Goal: Navigation & Orientation: Find specific page/section

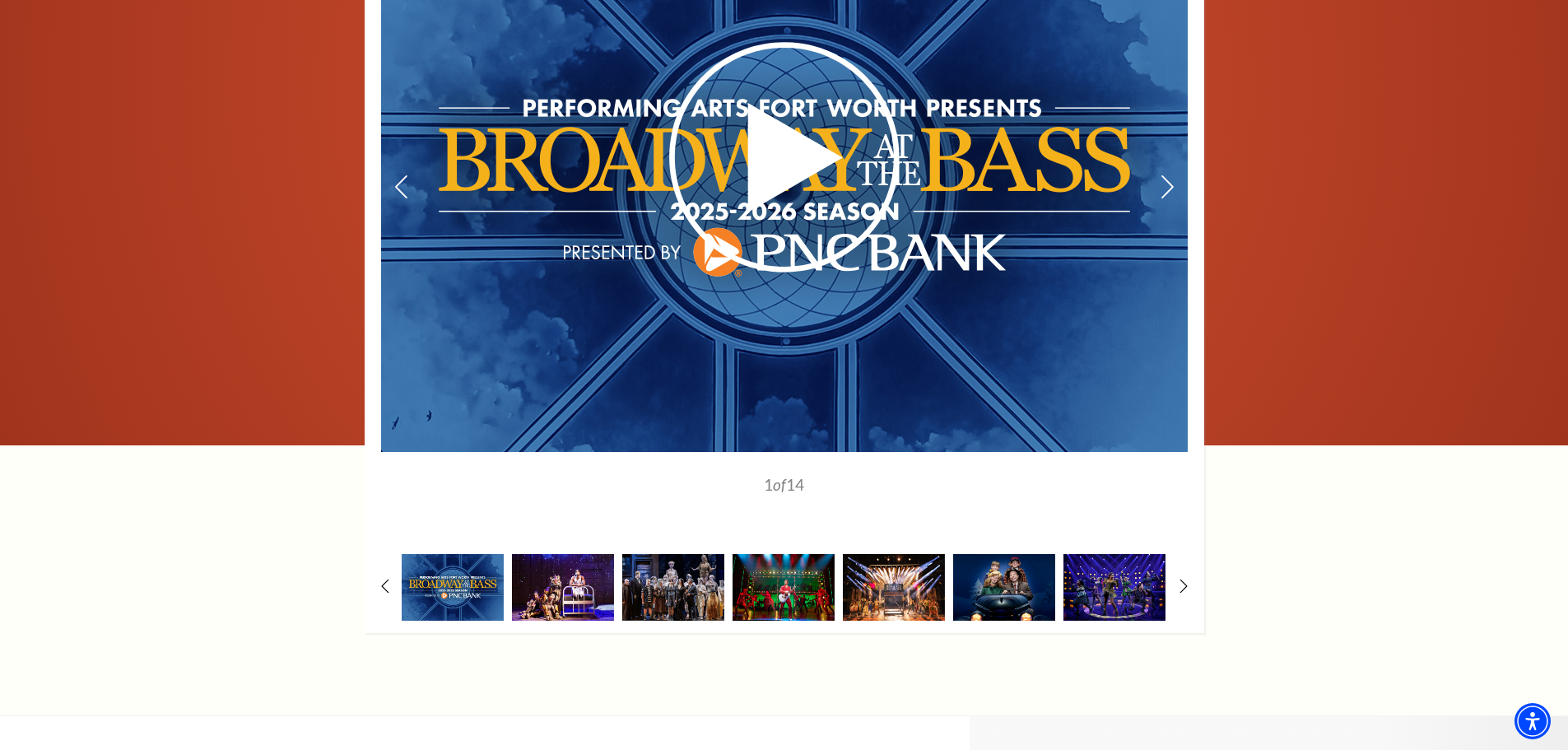
scroll to position [1318, 0]
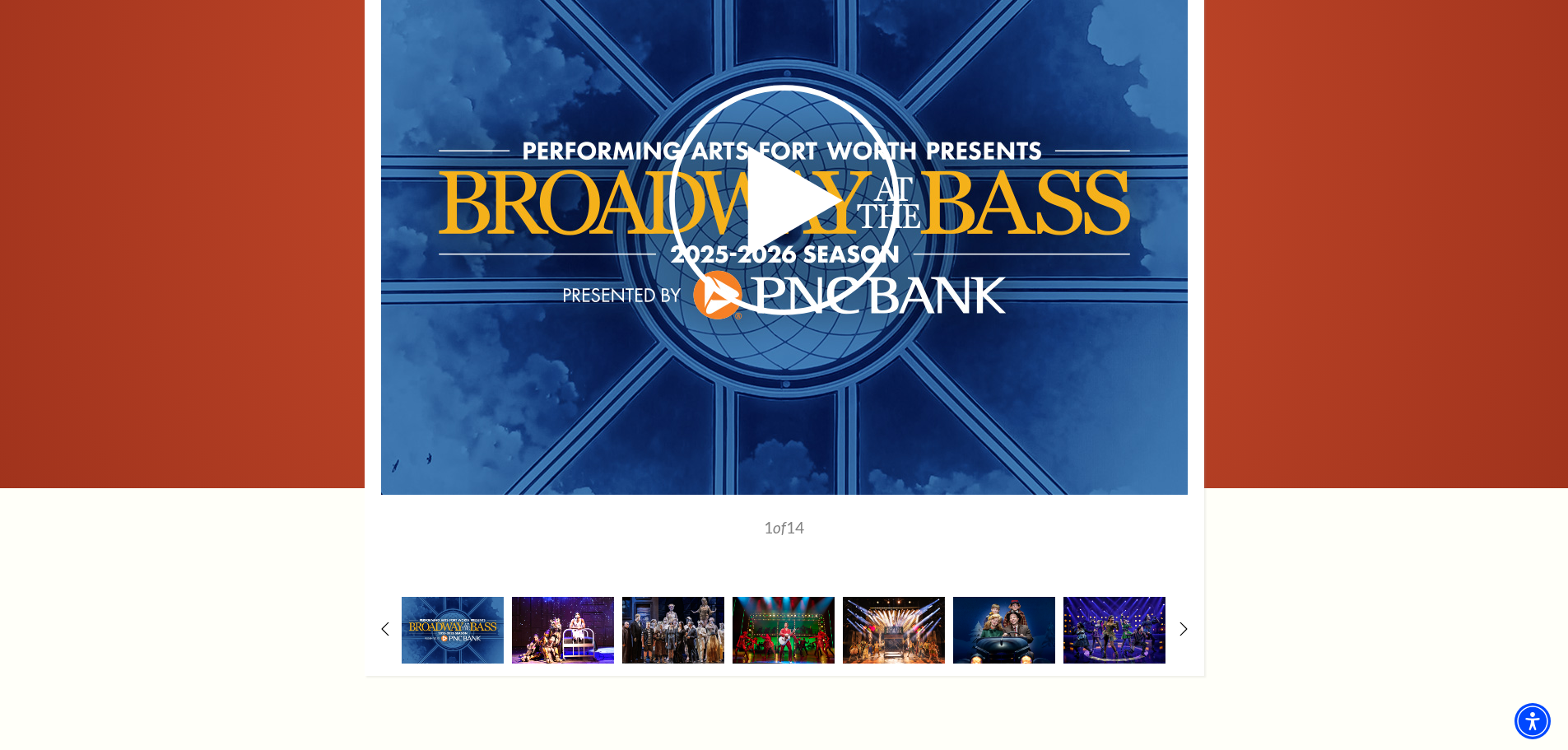
click at [574, 597] on img at bounding box center [563, 630] width 102 height 67
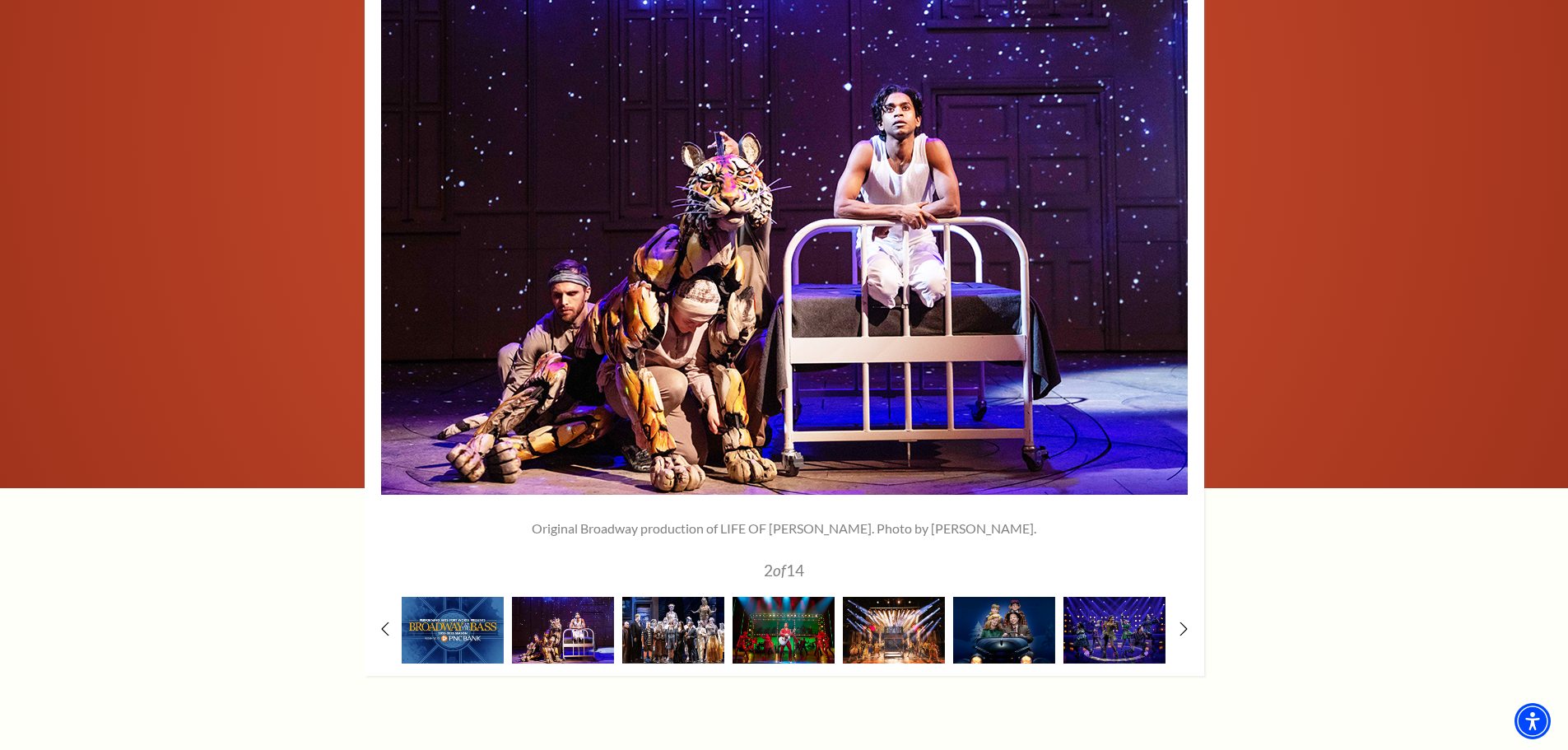
click at [677, 597] on img at bounding box center [673, 630] width 102 height 67
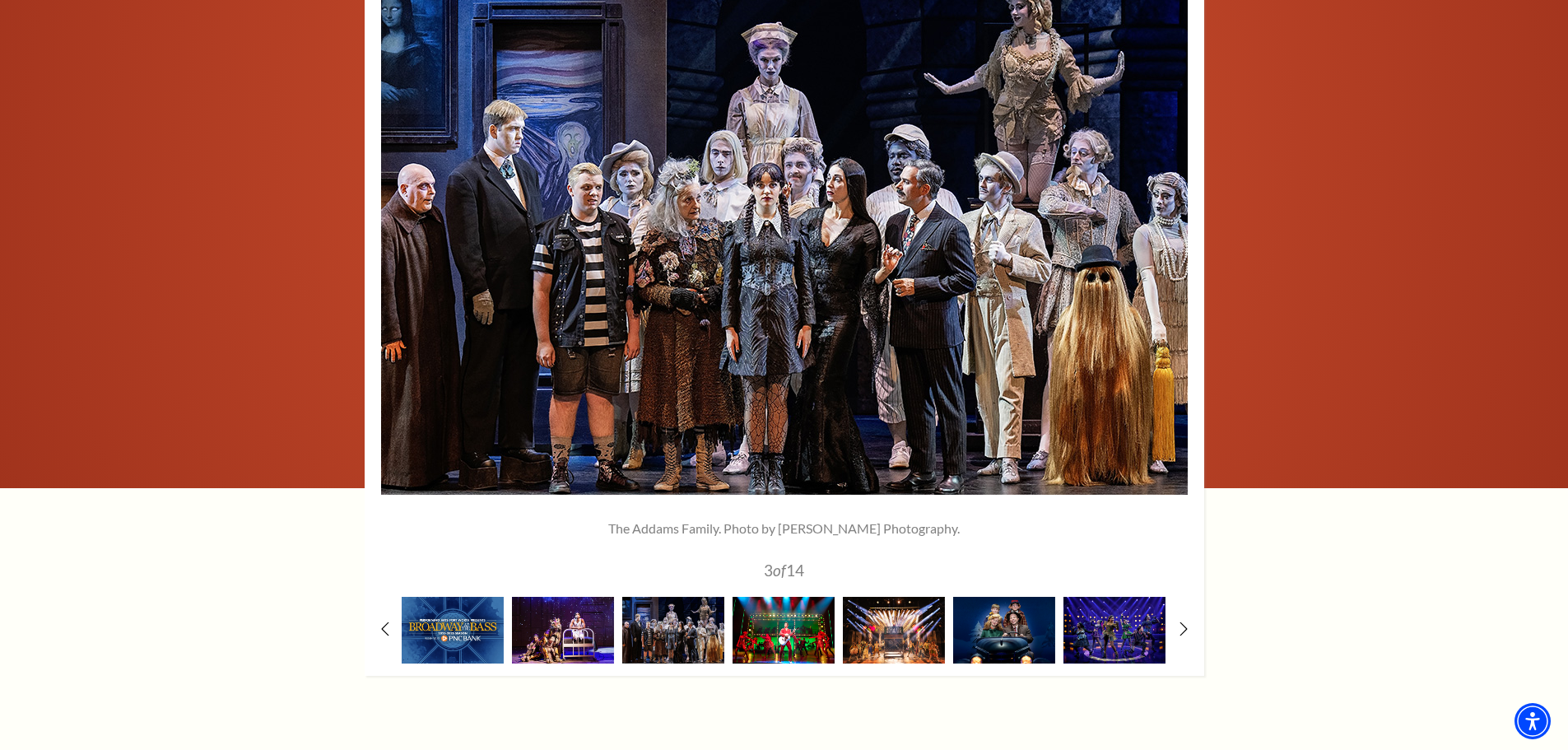
click at [772, 597] on img at bounding box center [784, 630] width 102 height 67
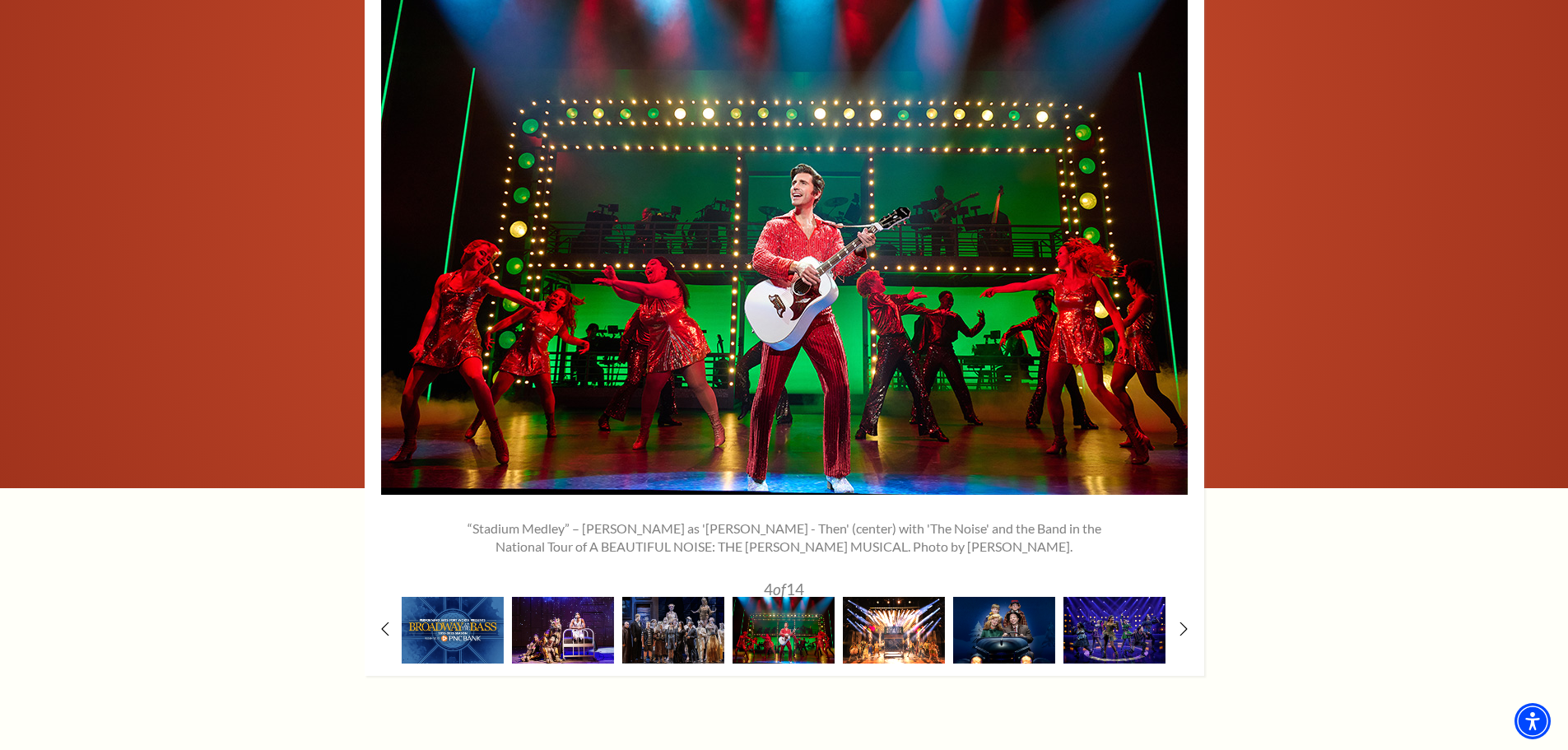
click at [869, 597] on img at bounding box center [894, 630] width 102 height 67
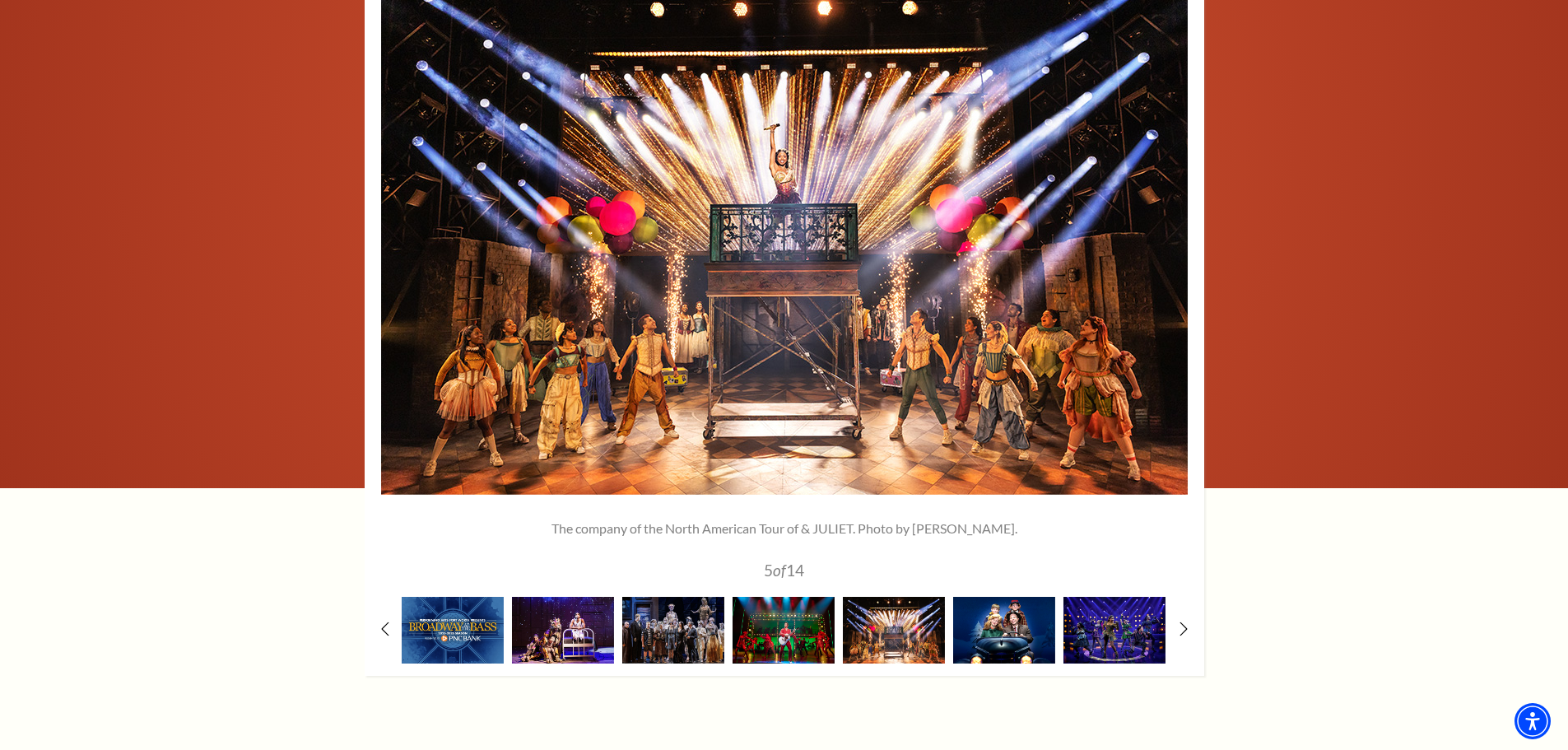
click at [1009, 597] on img at bounding box center [1004, 630] width 102 height 67
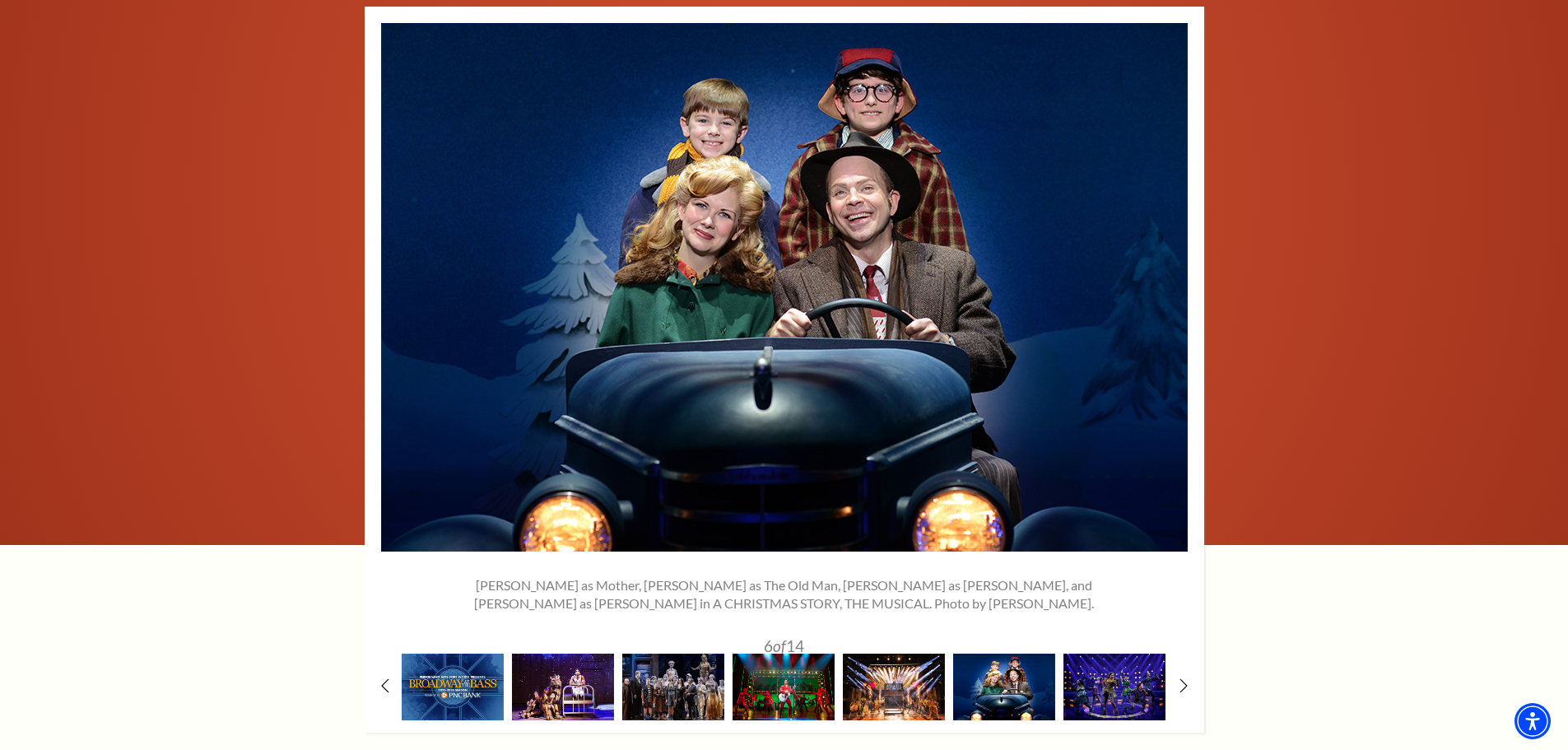
scroll to position [1235, 0]
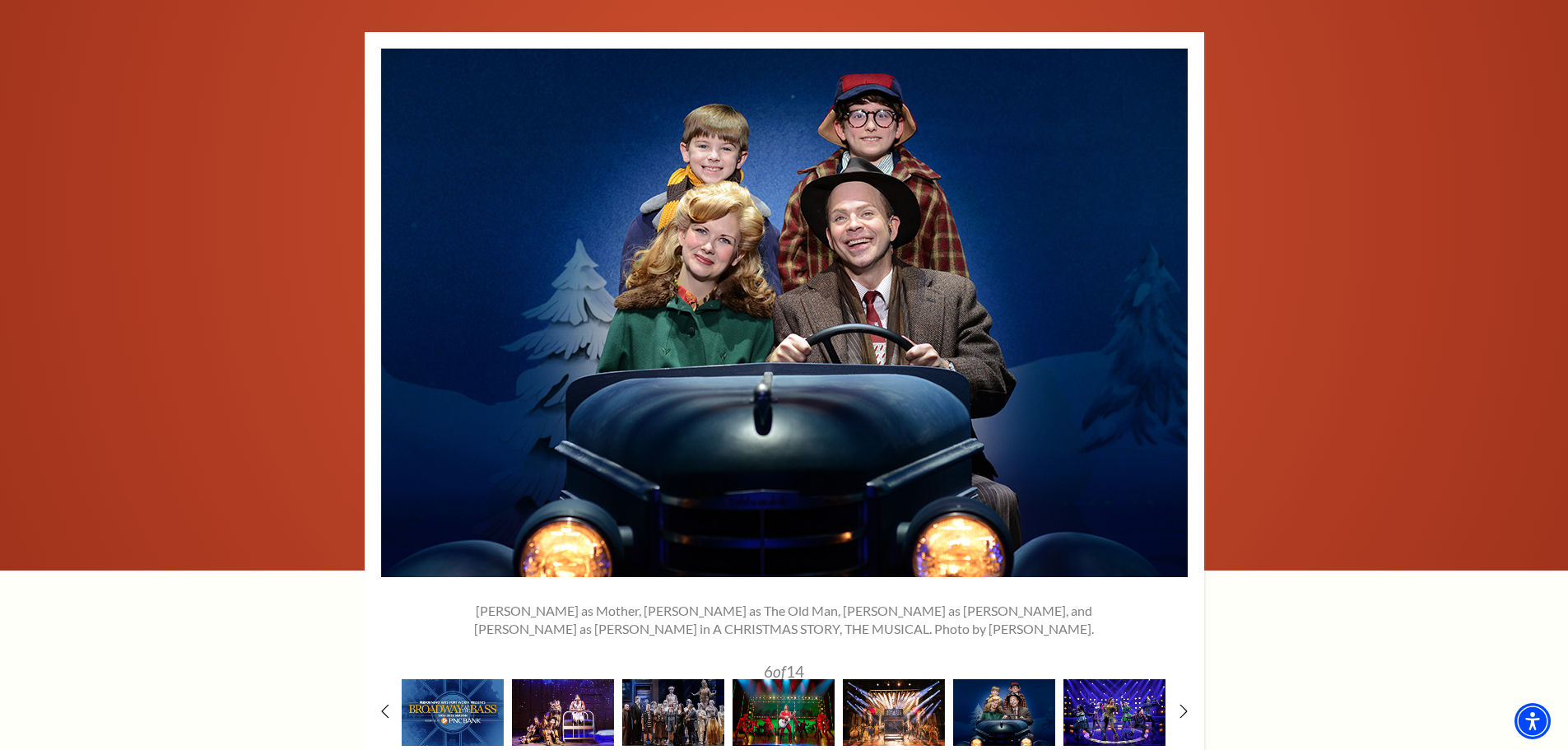
click at [1101, 679] on img at bounding box center [1114, 712] width 102 height 67
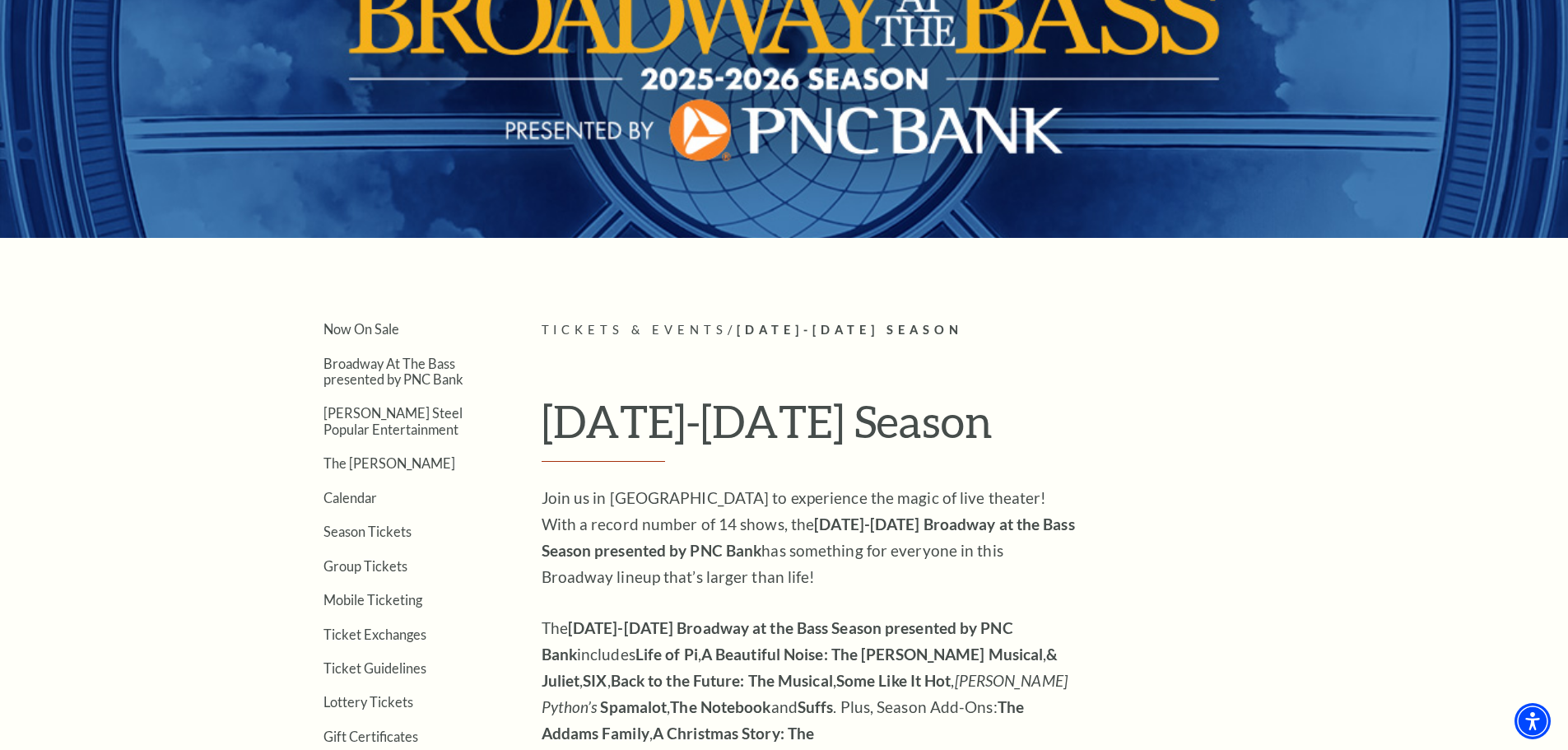
scroll to position [247, 0]
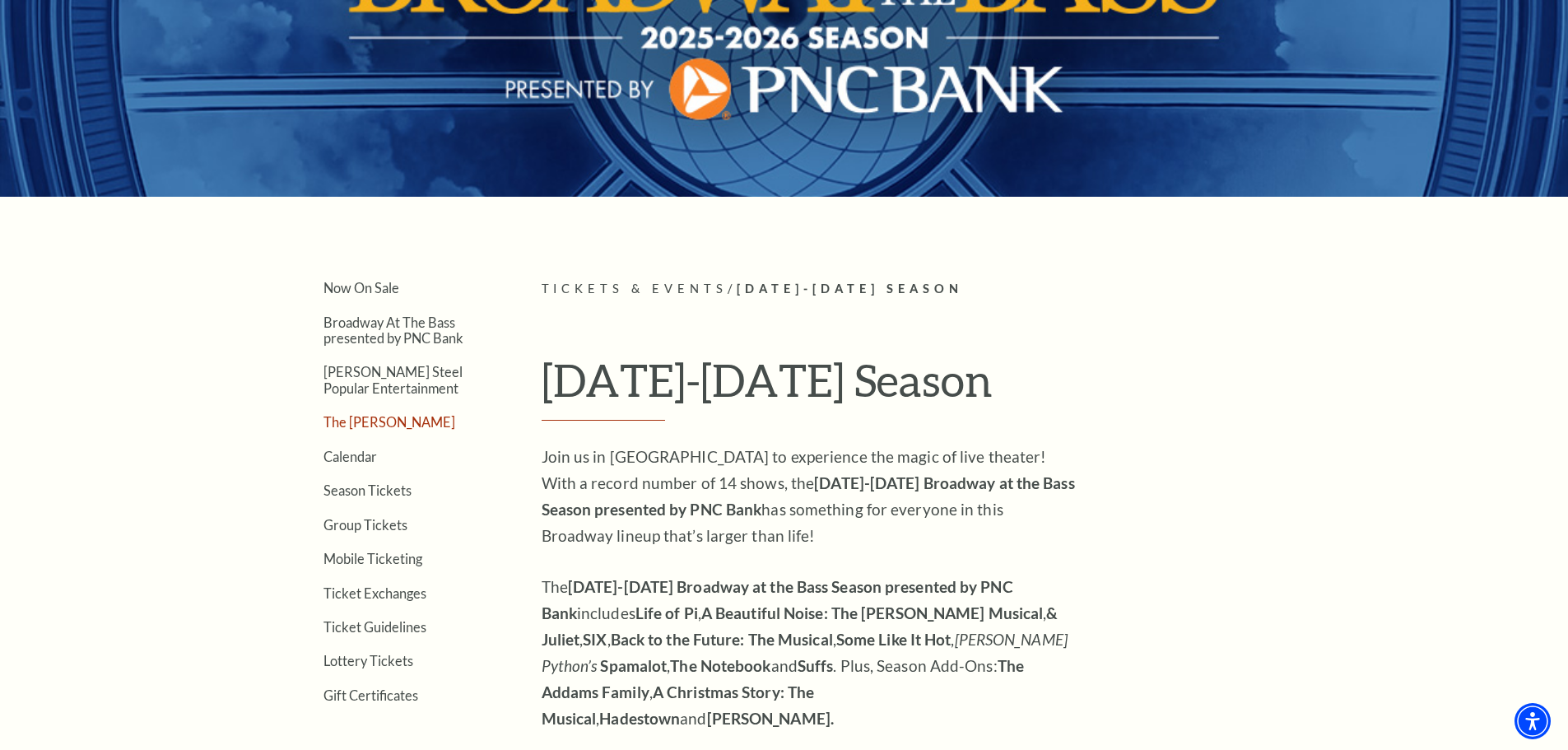
click at [375, 422] on link "The [PERSON_NAME]" at bounding box center [389, 421] width 132 height 15
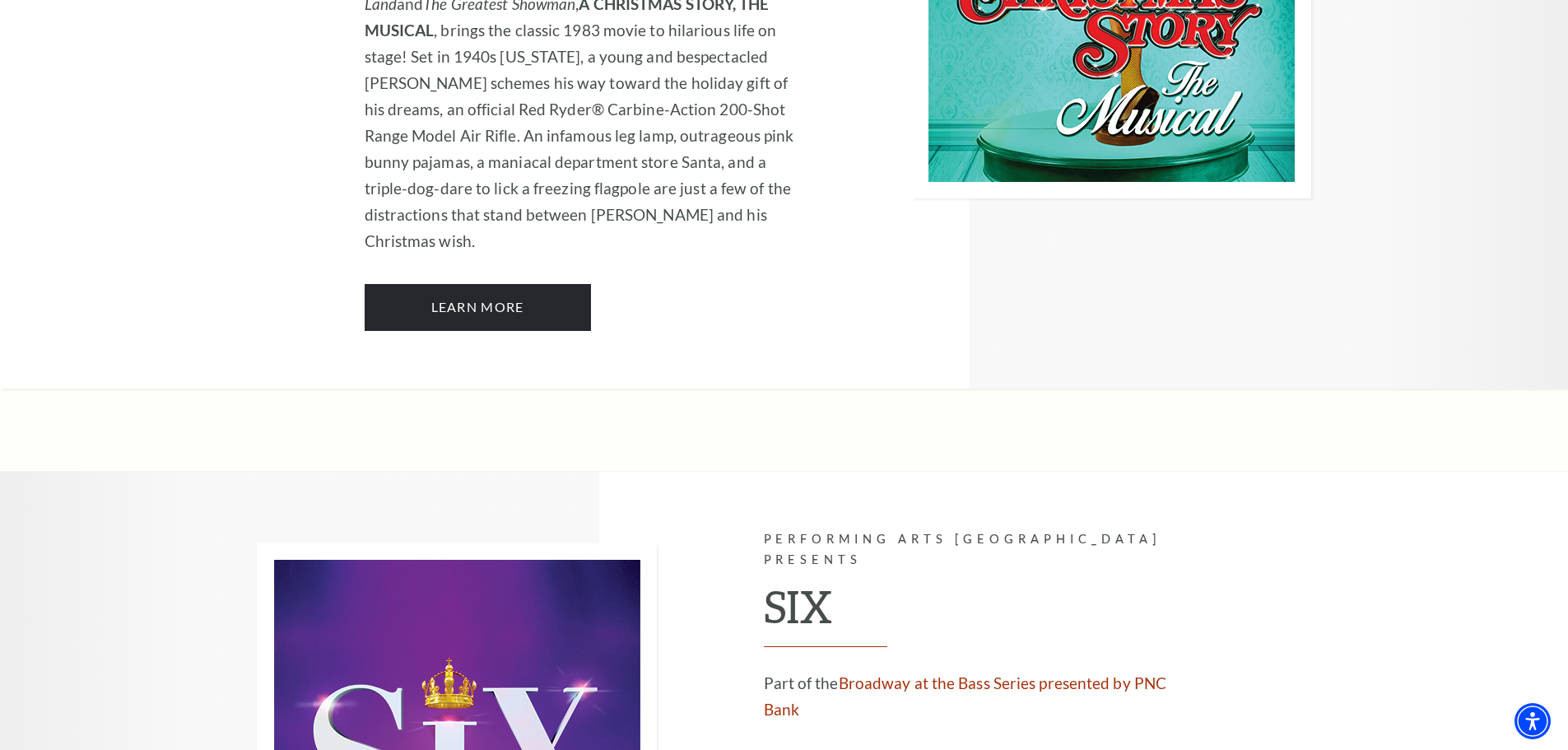
scroll to position [6010, 0]
